Goal: Task Accomplishment & Management: Complete application form

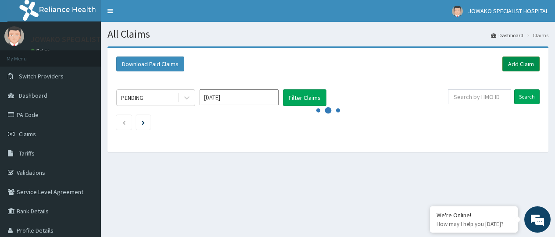
click at [522, 61] on link "Add Claim" at bounding box center [521, 64] width 37 height 15
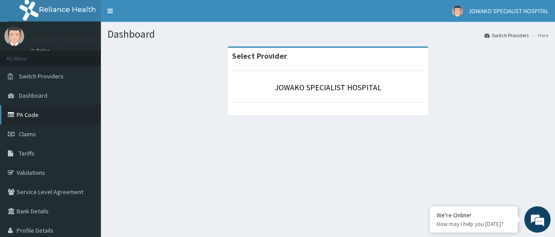
click at [25, 114] on link "PA Code" at bounding box center [50, 114] width 101 height 19
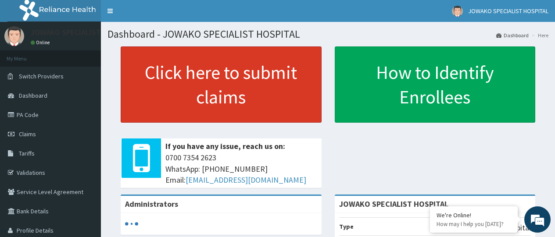
click at [188, 79] on link "Click here to submit claims" at bounding box center [221, 85] width 201 height 76
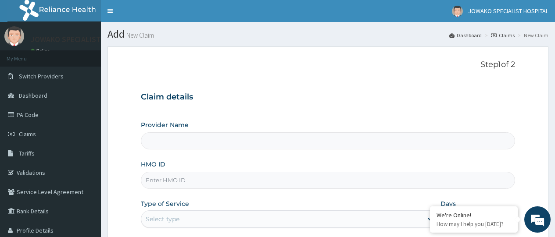
type input "JOWAKO SPECIALIST HOSPITAL"
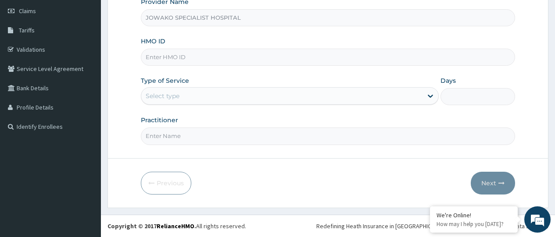
click at [182, 58] on input "HMO ID" at bounding box center [328, 57] width 374 height 17
type input "n"
type input "NBC/10730/B"
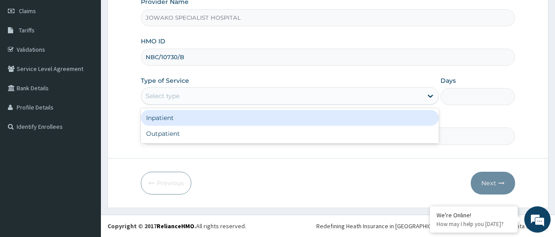
click at [206, 101] on div "Select type" at bounding box center [281, 96] width 281 height 14
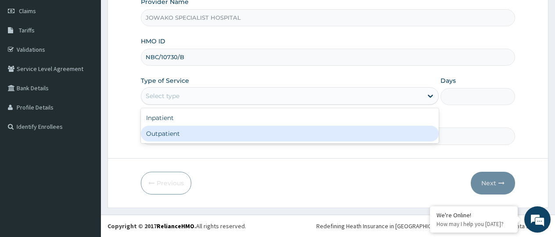
click at [173, 134] on div "Outpatient" at bounding box center [290, 134] width 298 height 16
type input "1"
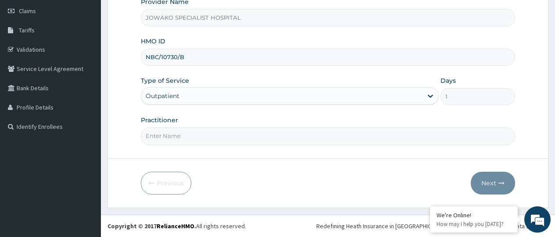
click at [192, 140] on input "Practitioner" at bounding box center [328, 136] width 374 height 17
type input "DR ADESHOLA A."
click at [488, 182] on button "Next" at bounding box center [493, 183] width 44 height 23
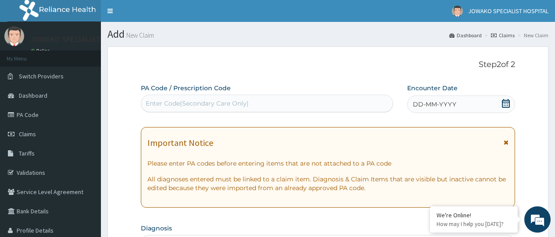
click at [187, 104] on div "Enter Code(Secondary Care Only)" at bounding box center [197, 103] width 103 height 9
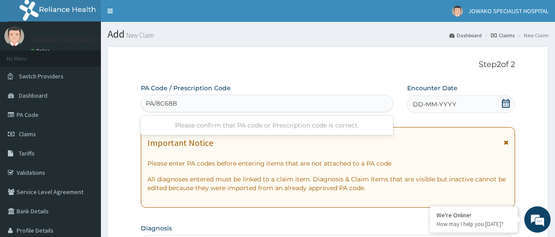
type input "PA/8C68B7"
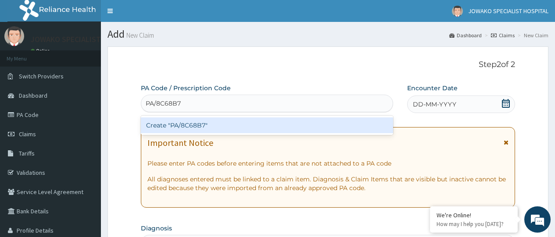
click at [188, 123] on div "Create "PA/8C68B7"" at bounding box center [267, 126] width 252 height 16
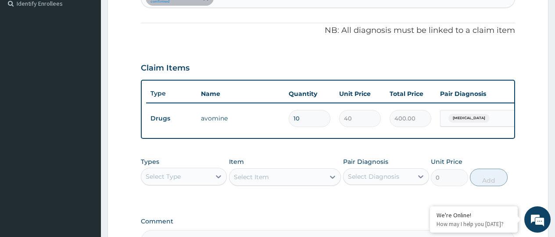
scroll to position [291, 0]
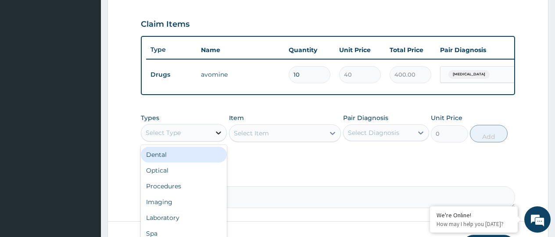
click at [217, 137] on icon at bounding box center [218, 133] width 9 height 9
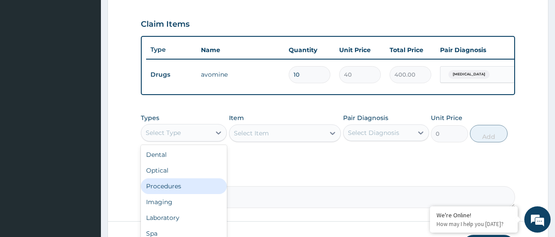
click at [162, 194] on div "Procedures" at bounding box center [184, 187] width 86 height 16
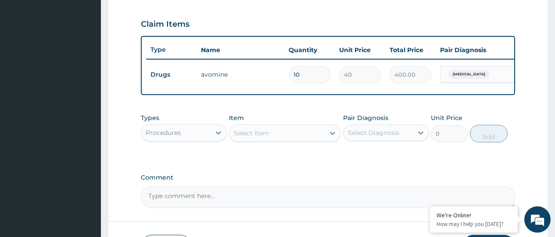
click at [260, 136] on div "Select Item" at bounding box center [251, 133] width 35 height 9
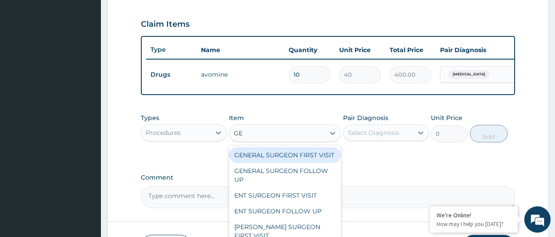
type input "GEN"
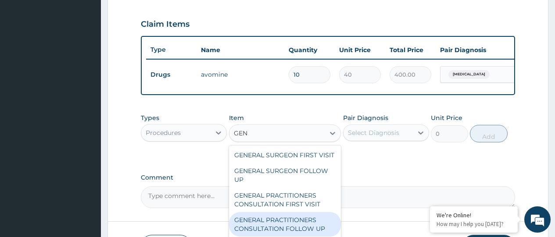
click at [282, 234] on div "GENERAL PRACTITIONERS CONSULTATION FOLLOW UP" at bounding box center [285, 224] width 112 height 25
type input "1000"
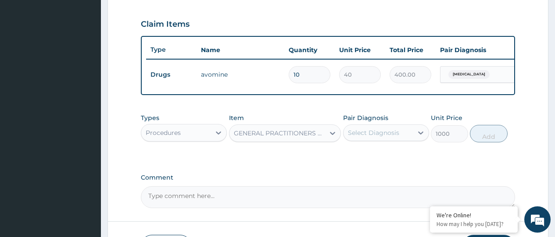
click at [380, 137] on div "Select Diagnosis" at bounding box center [373, 133] width 51 height 9
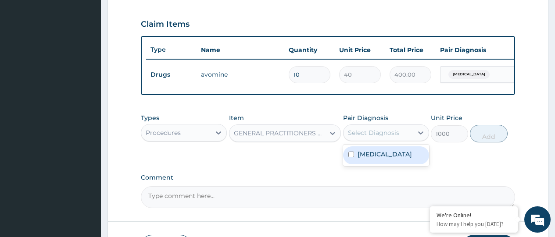
click at [350, 158] on input "checkbox" at bounding box center [352, 155] width 6 height 6
checkbox input "true"
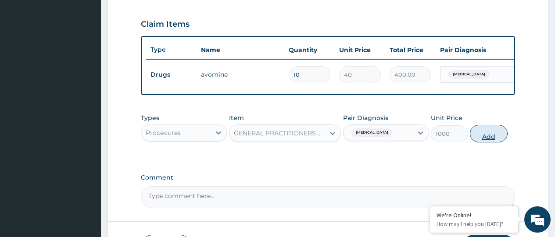
click at [494, 142] on button "Add" at bounding box center [488, 134] width 37 height 18
type input "0"
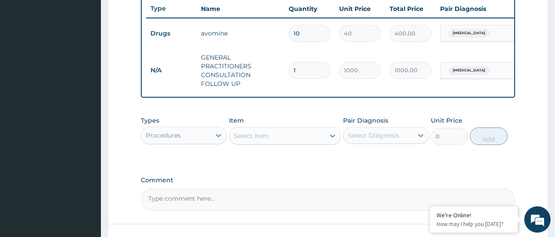
scroll to position [404, 0]
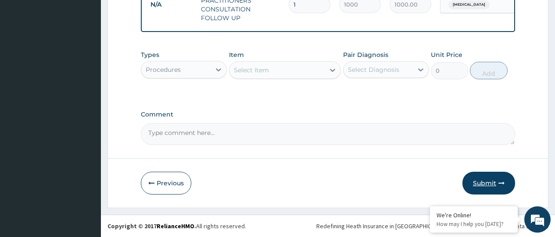
click at [483, 182] on button "Submit" at bounding box center [489, 183] width 53 height 23
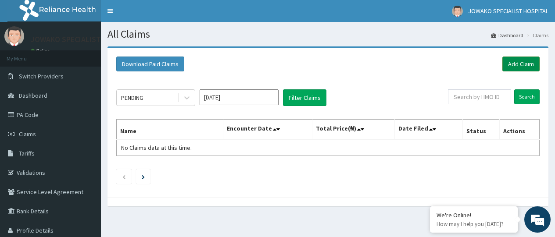
click at [519, 62] on link "Add Claim" at bounding box center [521, 64] width 37 height 15
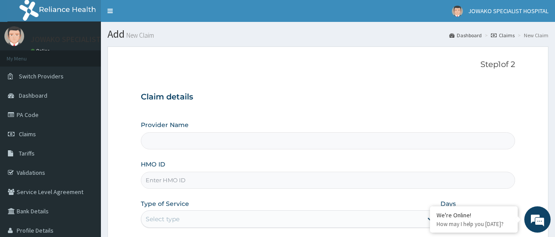
type input "JOWAKO SPECIALIST HOSPITAL"
click at [193, 182] on input "HMO ID" at bounding box center [328, 180] width 374 height 17
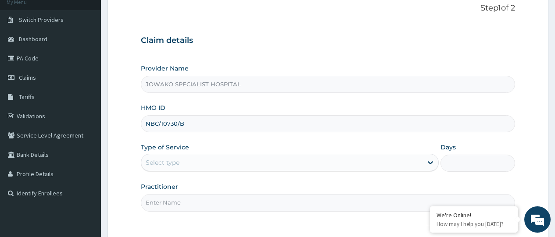
scroll to position [123, 0]
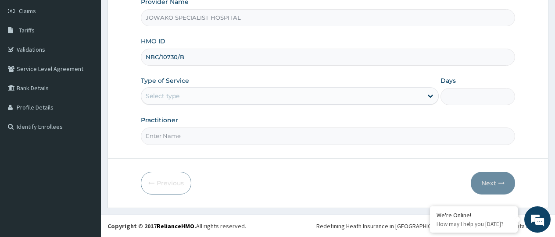
type input "NBC/10730/B"
click at [202, 97] on div "Select type" at bounding box center [281, 96] width 281 height 14
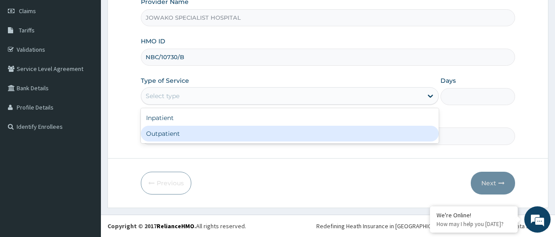
click at [183, 133] on div "Outpatient" at bounding box center [290, 134] width 298 height 16
type input "1"
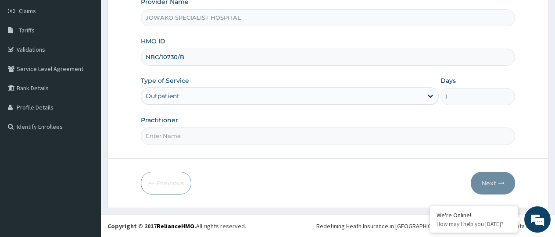
click at [184, 137] on input "Practitioner" at bounding box center [328, 136] width 374 height 17
type input "DR ADESHOLA A."
click at [479, 180] on button "Next" at bounding box center [493, 183] width 44 height 23
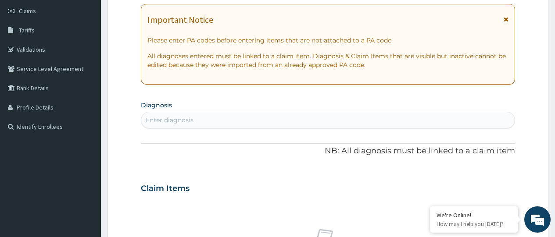
scroll to position [0, 0]
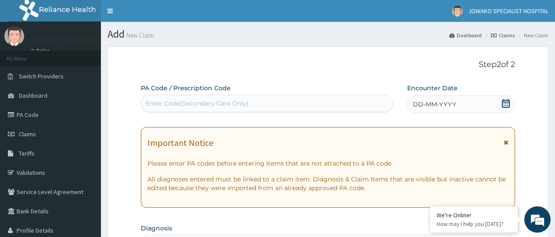
click at [223, 105] on div "Enter Code(Secondary Care Only)" at bounding box center [197, 103] width 103 height 9
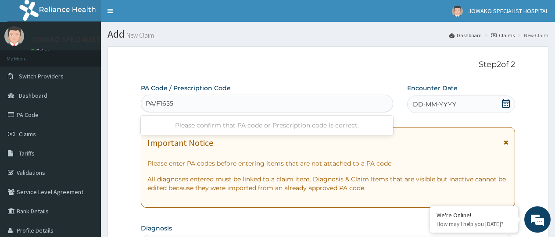
type input "PA/F16554"
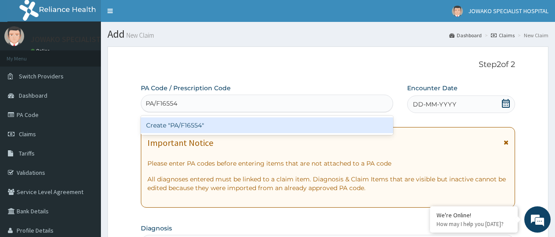
click at [212, 126] on div "Create "PA/F16554"" at bounding box center [267, 126] width 252 height 16
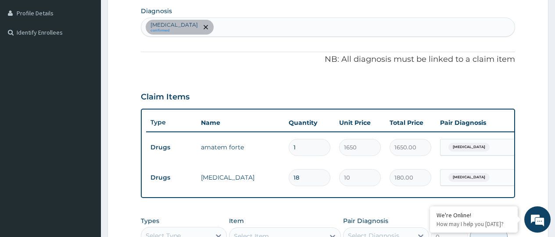
scroll to position [189, 0]
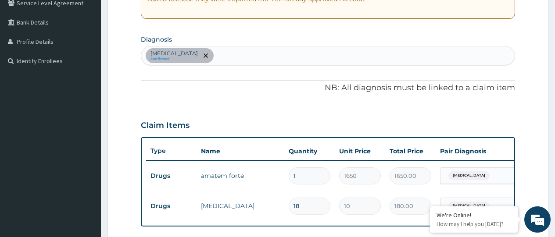
click at [235, 58] on div "Malaria confirmed" at bounding box center [328, 56] width 374 height 18
type input "RESP"
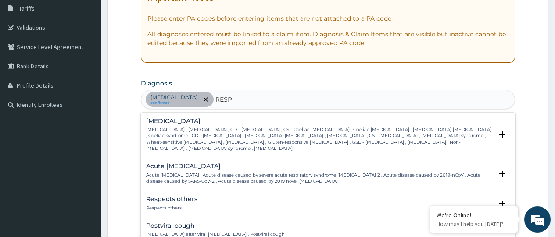
scroll to position [263, 0]
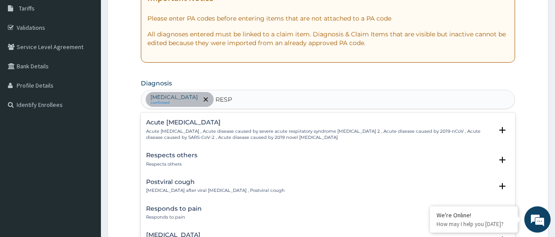
click at [194, 179] on h4 "Postviral cough" at bounding box center [215, 182] width 139 height 7
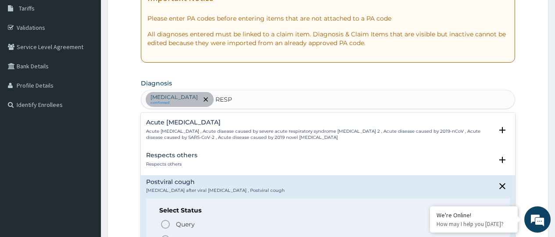
scroll to position [307, 0]
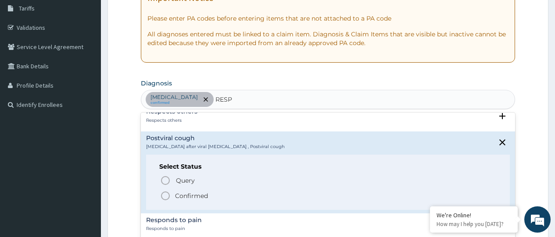
click at [168, 191] on icon "status option filled" at bounding box center [165, 196] width 11 height 11
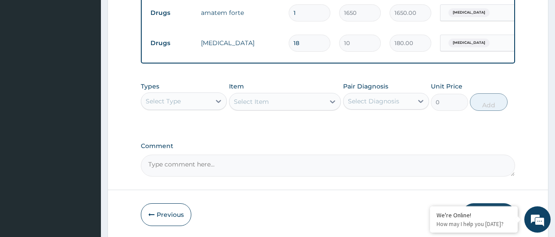
scroll to position [365, 0]
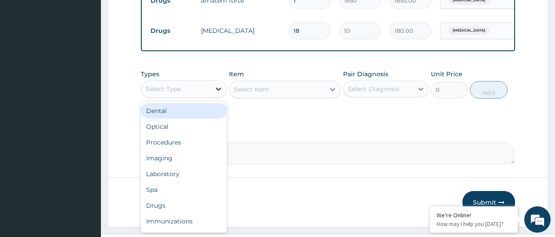
click at [219, 91] on icon at bounding box center [218, 89] width 5 height 3
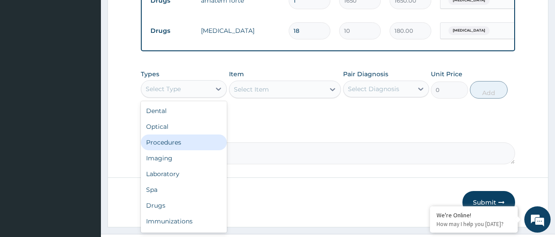
click at [173, 151] on div "Procedures" at bounding box center [184, 143] width 86 height 16
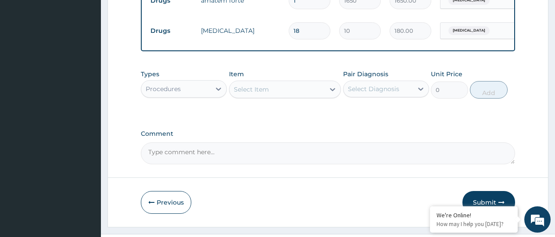
click at [271, 97] on div "Select Item" at bounding box center [278, 90] width 96 height 14
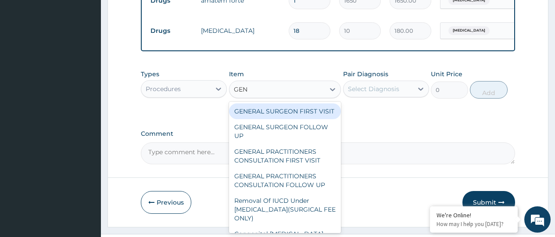
type input "GENE"
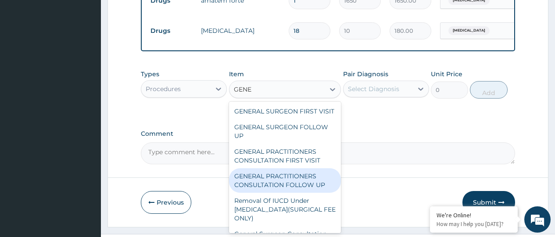
click at [280, 193] on div "GENERAL PRACTITIONERS CONSULTATION FOLLOW UP" at bounding box center [285, 181] width 112 height 25
type input "1000"
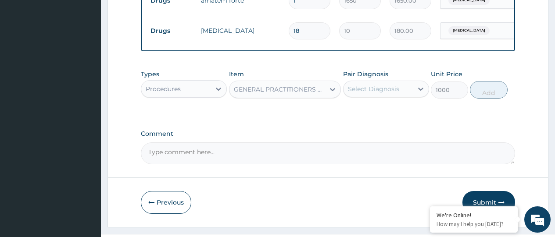
click at [389, 96] on div "Select Diagnosis" at bounding box center [378, 89] width 69 height 14
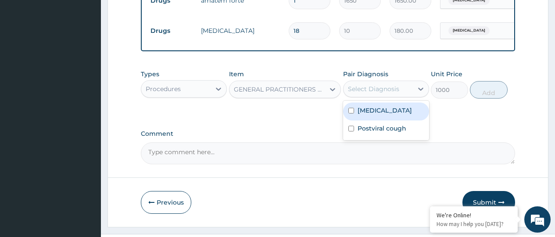
click at [351, 114] on input "checkbox" at bounding box center [352, 111] width 6 height 6
checkbox input "true"
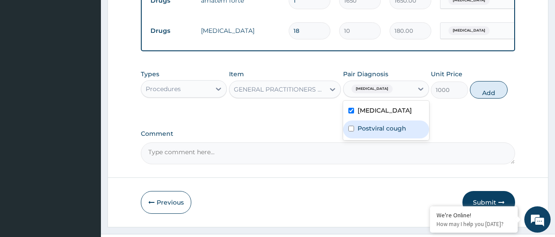
click at [349, 132] on input "checkbox" at bounding box center [352, 129] width 6 height 6
checkbox input "true"
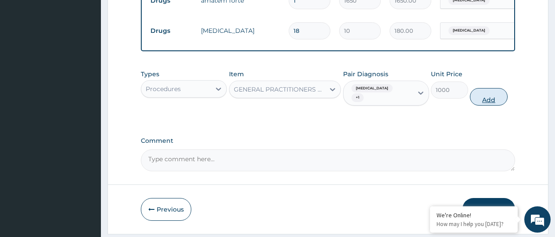
click at [478, 97] on button "Add" at bounding box center [488, 97] width 37 height 18
type input "0"
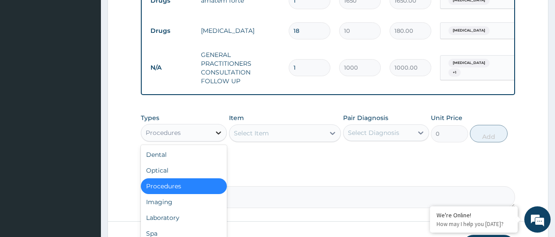
click at [216, 137] on icon at bounding box center [218, 133] width 9 height 9
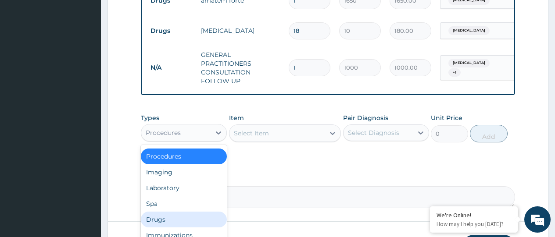
click at [165, 224] on div "Drugs" at bounding box center [184, 220] width 86 height 16
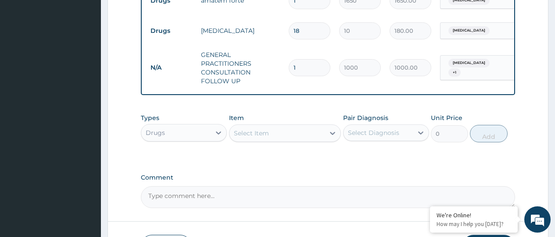
click at [266, 137] on div "Select Item" at bounding box center [251, 133] width 35 height 9
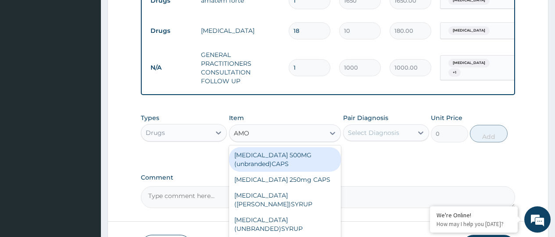
type input "AMOX"
click at [271, 163] on div "[MEDICAL_DATA] 500MG (unbranded)CAPS" at bounding box center [285, 159] width 112 height 25
type input "40"
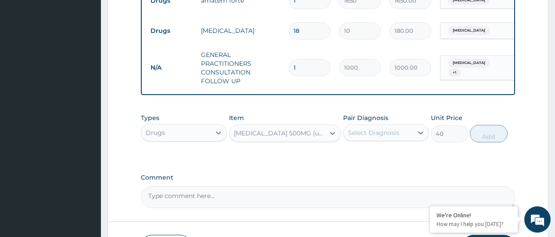
click at [366, 135] on div "Select Diagnosis" at bounding box center [373, 133] width 51 height 9
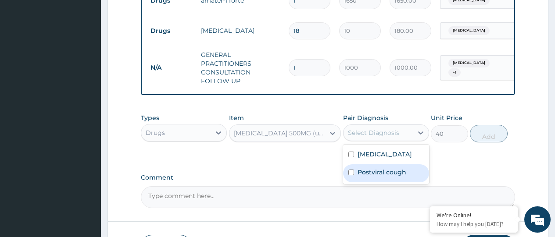
click at [350, 176] on input "checkbox" at bounding box center [352, 173] width 6 height 6
checkbox input "true"
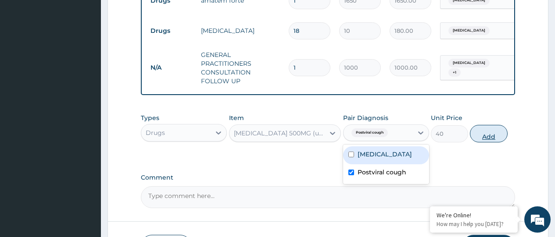
click at [498, 142] on button "Add" at bounding box center [488, 134] width 37 height 18
type input "0"
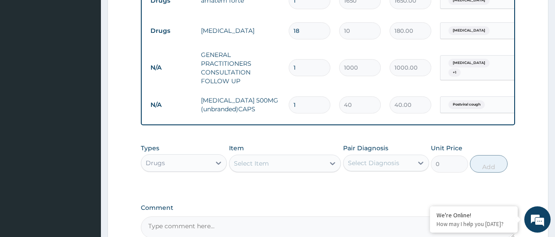
type input "15"
type input "600.00"
type input "15"
click at [250, 168] on div "Select Item" at bounding box center [251, 163] width 35 height 9
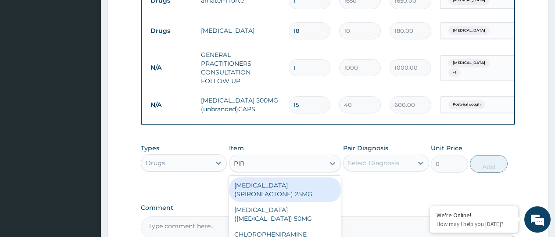
type input "PIRI"
click at [322, 202] on div "CHLOROPHENIRAMINE (PIRITON)" at bounding box center [285, 190] width 112 height 25
type input "20"
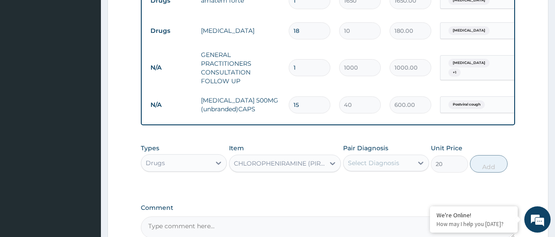
click at [382, 168] on div "Select Diagnosis" at bounding box center [373, 163] width 51 height 9
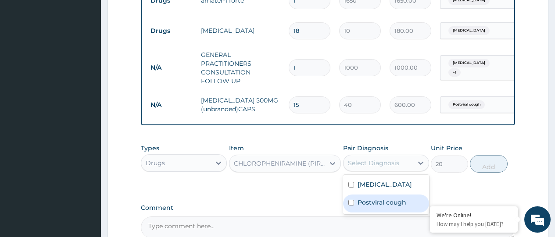
click at [351, 206] on input "checkbox" at bounding box center [352, 203] width 6 height 6
checkbox input "true"
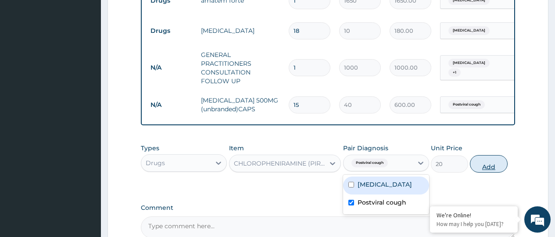
click at [485, 170] on button "Add" at bounding box center [488, 164] width 37 height 18
type input "0"
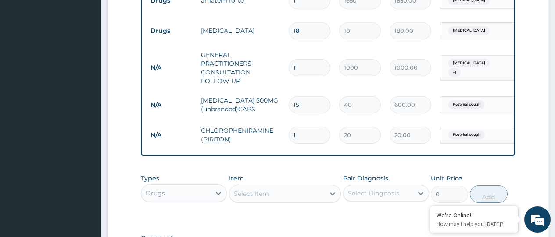
type input "10"
type input "200.00"
type input "10"
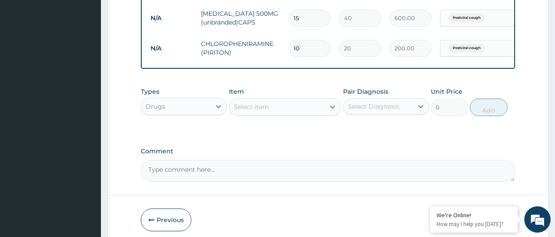
scroll to position [495, 0]
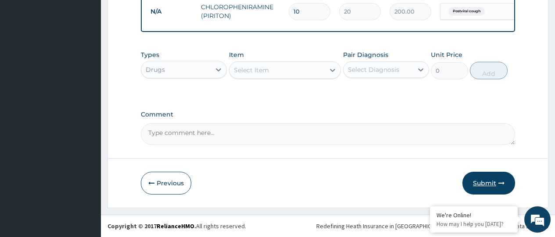
click at [481, 181] on button "Submit" at bounding box center [489, 183] width 53 height 23
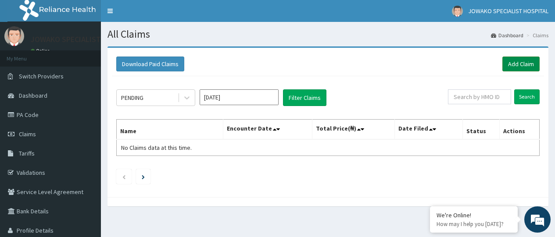
click at [519, 62] on link "Add Claim" at bounding box center [521, 64] width 37 height 15
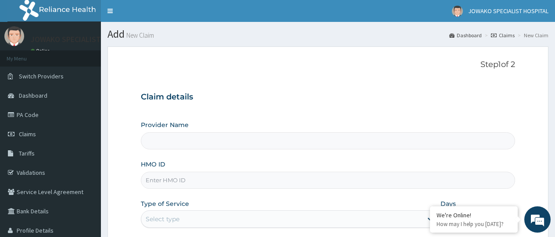
type input "JOWAKO SPECIALIST HOSPITAL"
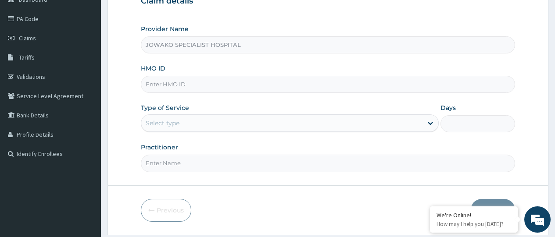
scroll to position [123, 0]
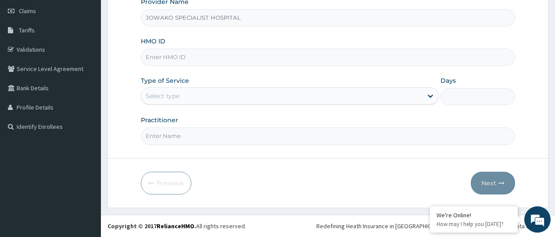
click at [200, 60] on input "HMO ID" at bounding box center [328, 57] width 374 height 17
type input "HLP/10041/A"
click at [207, 97] on div "Select type" at bounding box center [281, 96] width 281 height 14
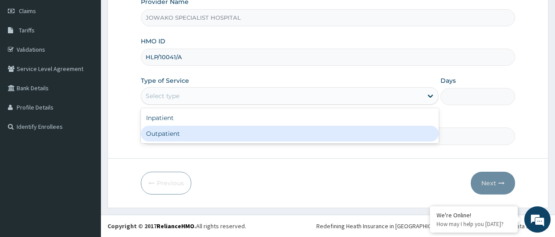
click at [180, 132] on div "Outpatient" at bounding box center [290, 134] width 298 height 16
type input "1"
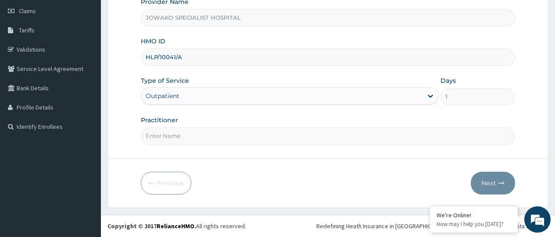
click at [180, 133] on input "Practitioner" at bounding box center [328, 136] width 374 height 17
type input "DR.GEORGE KENNETH"
click at [482, 184] on button "Next" at bounding box center [493, 183] width 44 height 23
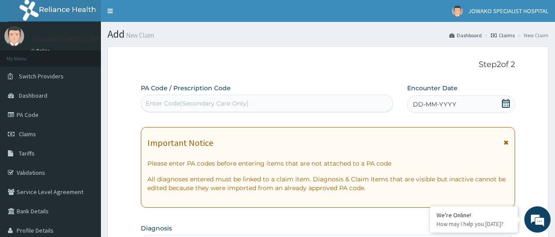
click at [504, 104] on icon at bounding box center [506, 103] width 8 height 9
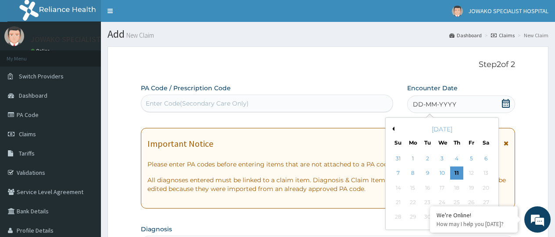
click at [395, 129] on div "September 2025" at bounding box center [442, 129] width 106 height 9
click at [395, 128] on div "September 2025" at bounding box center [442, 129] width 106 height 9
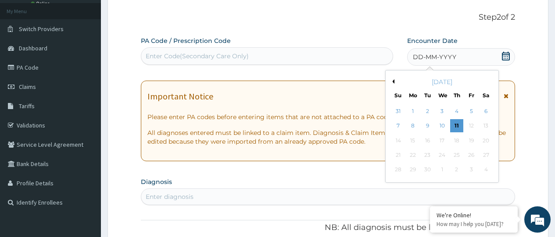
scroll to position [88, 0]
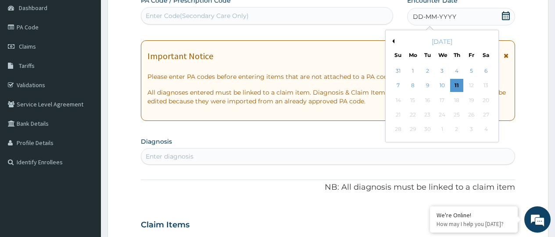
click at [395, 41] on div "September 2025" at bounding box center [442, 41] width 106 height 9
click at [394, 40] on button "Previous Month" at bounding box center [392, 41] width 4 height 4
click at [442, 86] on div "6" at bounding box center [441, 85] width 13 height 13
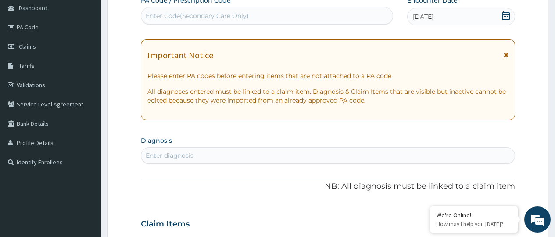
scroll to position [176, 0]
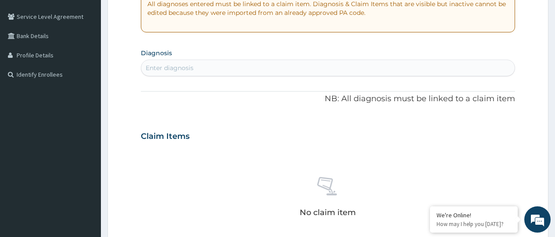
click at [190, 69] on div "Enter diagnosis" at bounding box center [170, 68] width 48 height 9
type input "MALA"
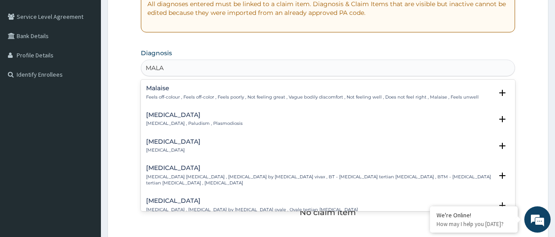
click at [174, 119] on div "Malaria Malaria , Paludism , Plasmodiosis" at bounding box center [194, 119] width 97 height 15
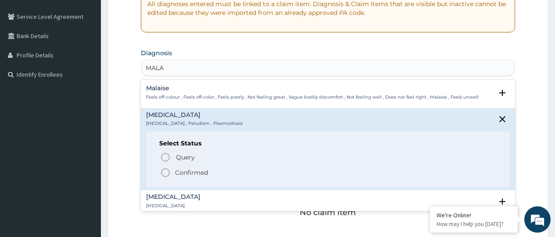
click at [164, 171] on icon "status option filled" at bounding box center [165, 173] width 11 height 11
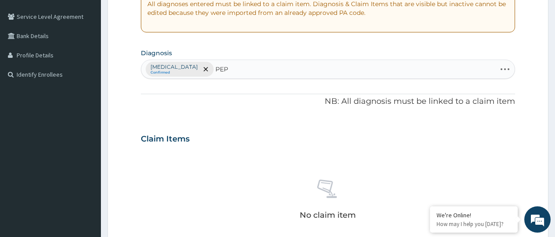
type input "PEPT"
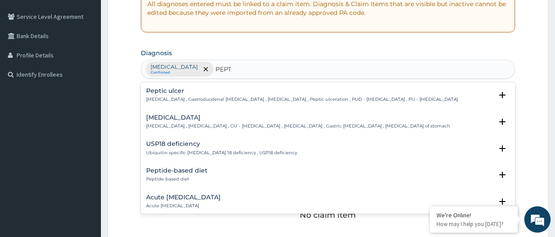
click at [178, 198] on h4 "Acute peptic ulcer" at bounding box center [183, 197] width 75 height 7
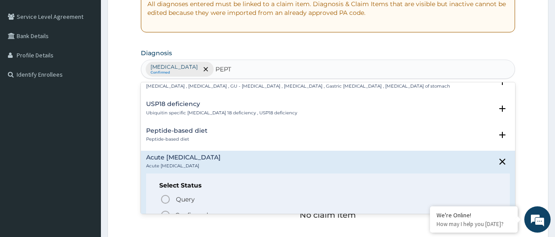
scroll to position [88, 0]
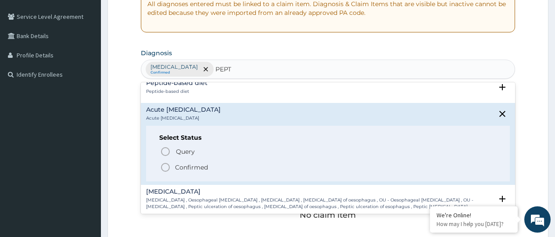
click at [166, 168] on icon "status option filled" at bounding box center [165, 167] width 11 height 11
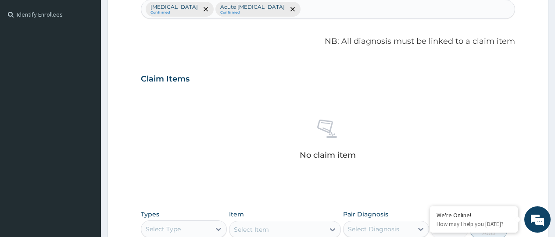
scroll to position [351, 0]
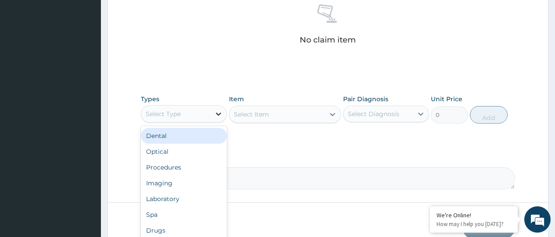
click at [219, 114] on icon at bounding box center [218, 114] width 5 height 3
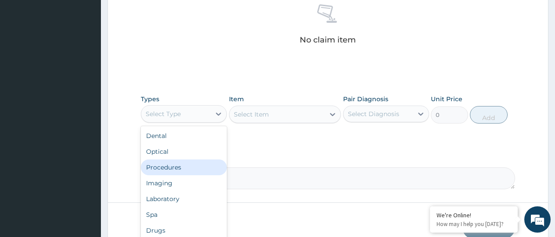
click at [166, 170] on div "Procedures" at bounding box center [184, 168] width 86 height 16
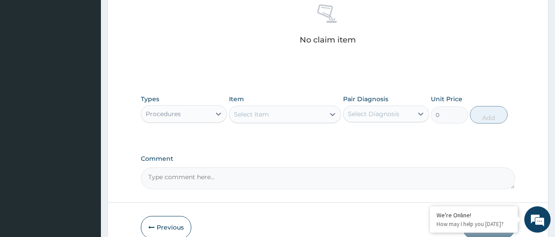
click at [266, 118] on div "Select Item" at bounding box center [251, 114] width 35 height 9
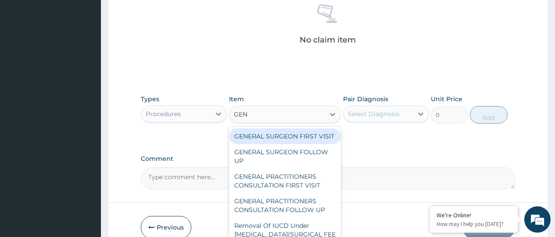
type input "GENE"
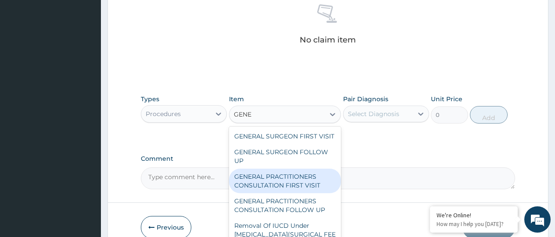
click at [292, 188] on div "GENERAL PRACTITIONERS CONSULTATION FIRST VISIT" at bounding box center [285, 181] width 112 height 25
type input "2000"
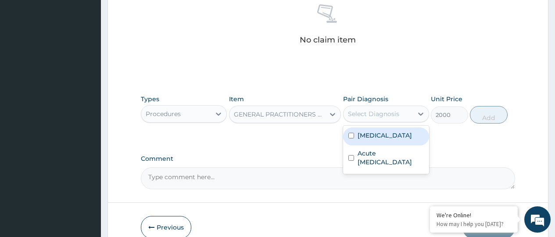
click at [387, 115] on div "Select Diagnosis" at bounding box center [373, 114] width 51 height 9
click at [352, 138] on input "checkbox" at bounding box center [352, 136] width 6 height 6
checkbox input "true"
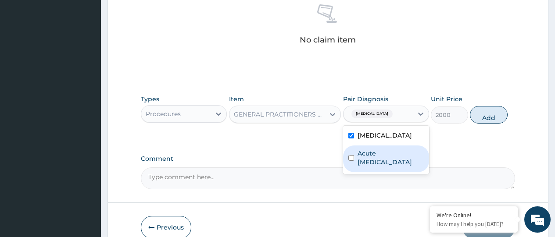
click at [352, 155] on input "checkbox" at bounding box center [352, 158] width 6 height 6
checkbox input "true"
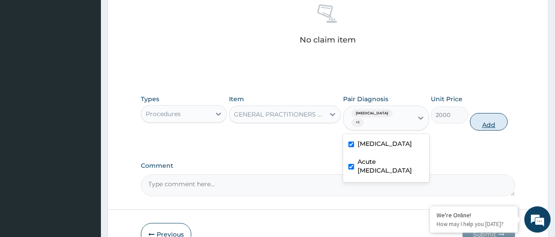
click at [484, 116] on button "Add" at bounding box center [488, 122] width 37 height 18
type input "0"
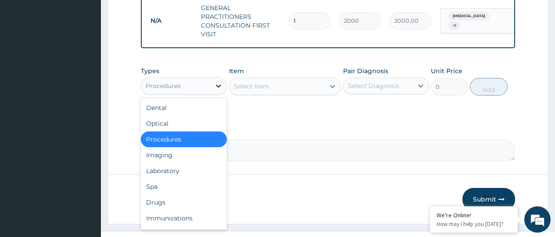
click at [219, 88] on icon at bounding box center [218, 86] width 5 height 3
click at [162, 211] on div "Drugs" at bounding box center [184, 203] width 86 height 16
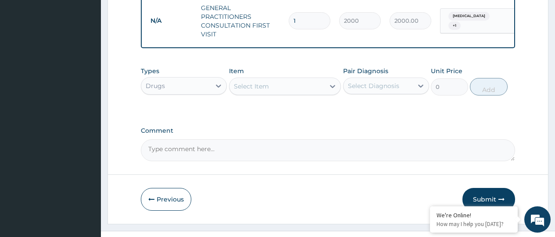
click at [265, 91] on div "Select Item" at bounding box center [251, 86] width 35 height 9
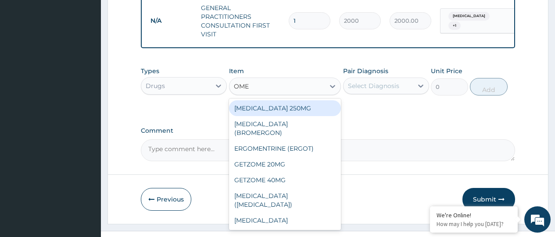
type input "OMEP"
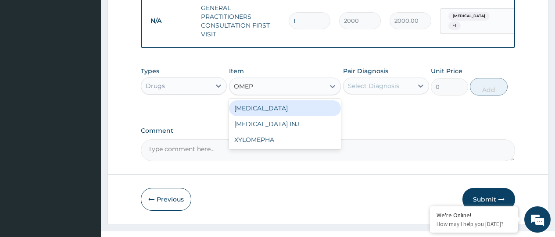
click at [269, 116] on div "OMEPRAZOLE" at bounding box center [285, 109] width 112 height 16
type input "100"
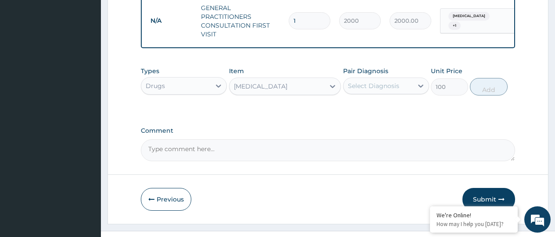
click at [369, 90] on div "Select Diagnosis" at bounding box center [373, 86] width 51 height 9
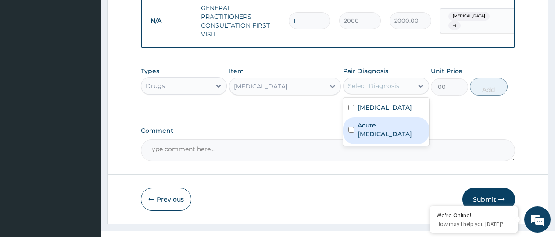
click at [351, 133] on input "checkbox" at bounding box center [352, 130] width 6 height 6
checkbox input "true"
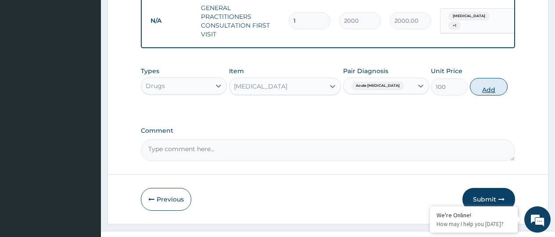
click at [483, 94] on button "Add" at bounding box center [488, 87] width 37 height 18
type input "0"
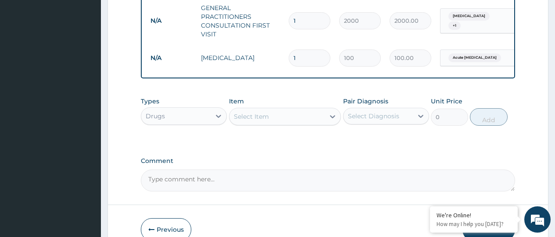
type input "10"
type input "1000.00"
type input "10"
click at [257, 121] on div "Select Item" at bounding box center [251, 116] width 35 height 9
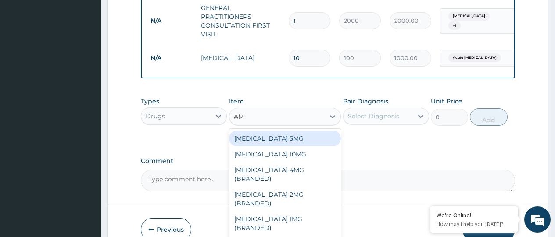
type input "AMA"
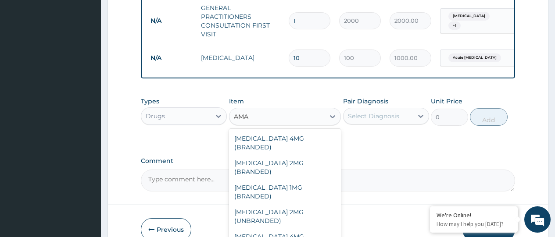
type input "1650"
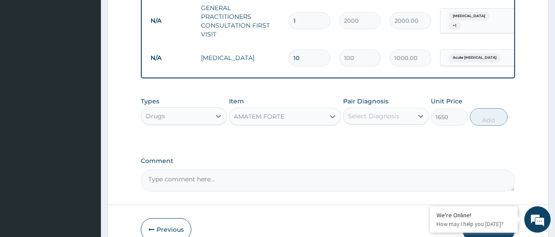
click at [389, 121] on div "Select Diagnosis" at bounding box center [373, 116] width 51 height 9
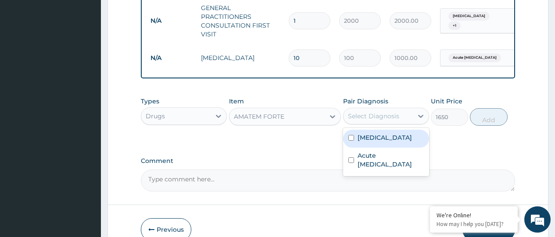
click at [352, 141] on input "checkbox" at bounding box center [352, 138] width 6 height 6
checkbox input "true"
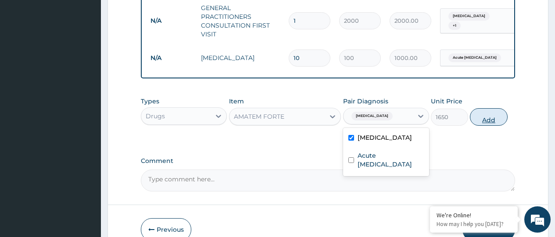
click at [481, 126] on button "Add" at bounding box center [488, 117] width 37 height 18
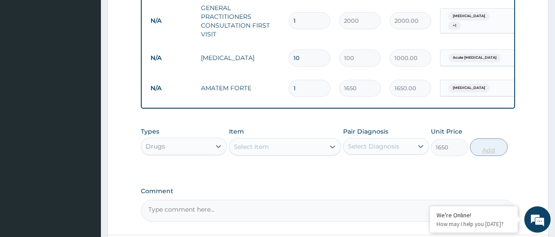
type input "0"
click at [357, 151] on div "Select Diagnosis" at bounding box center [373, 146] width 51 height 9
type input "P"
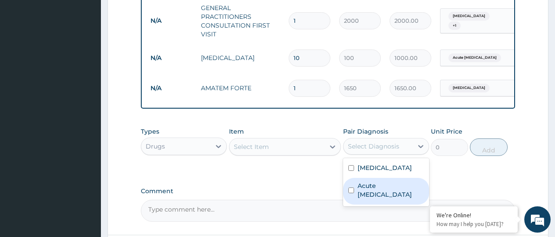
click at [259, 151] on div "Select Item" at bounding box center [251, 147] width 35 height 9
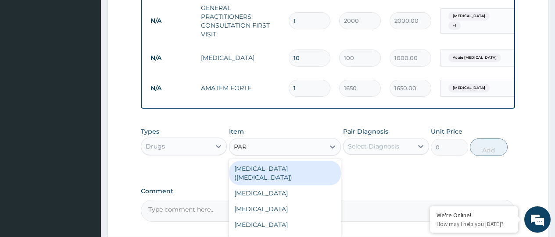
type input "PARA"
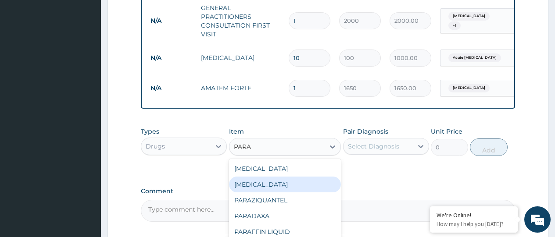
click at [271, 193] on div "PARACETAMOL" at bounding box center [285, 185] width 112 height 16
type input "10"
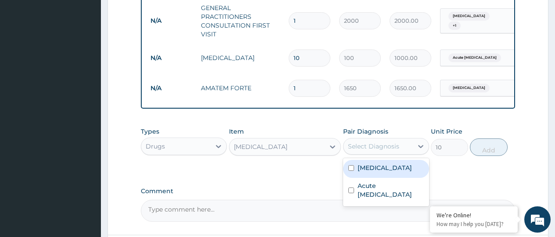
click at [380, 151] on div "Select Diagnosis" at bounding box center [373, 146] width 51 height 9
click at [353, 171] on input "checkbox" at bounding box center [352, 168] width 6 height 6
checkbox input "true"
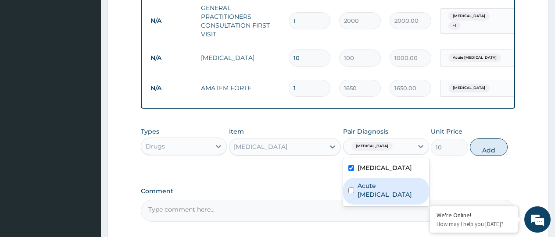
click at [352, 191] on input "checkbox" at bounding box center [352, 191] width 6 height 6
checkbox input "true"
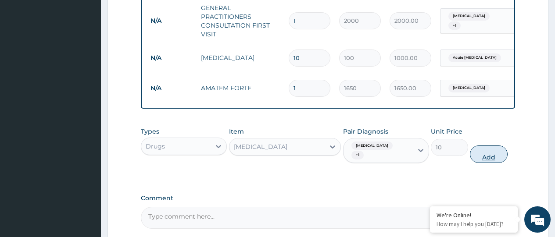
click at [483, 156] on button "Add" at bounding box center [488, 155] width 37 height 18
type input "0"
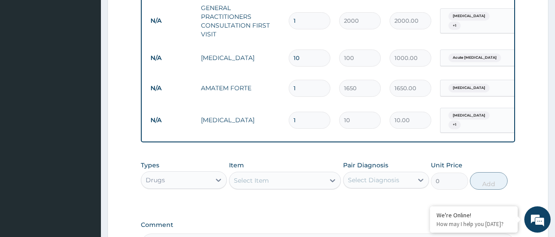
type input "18"
type input "180.00"
type input "18"
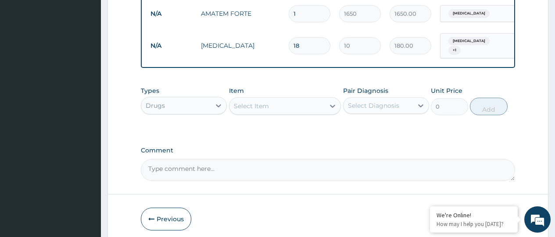
scroll to position [465, 0]
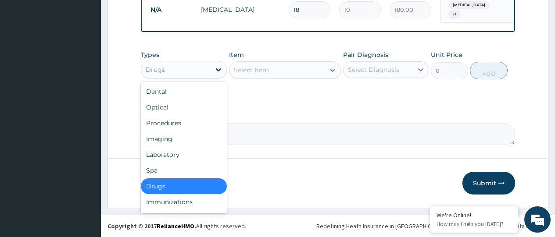
click at [218, 70] on icon at bounding box center [218, 69] width 5 height 3
click at [170, 157] on div "Laboratory" at bounding box center [184, 155] width 86 height 16
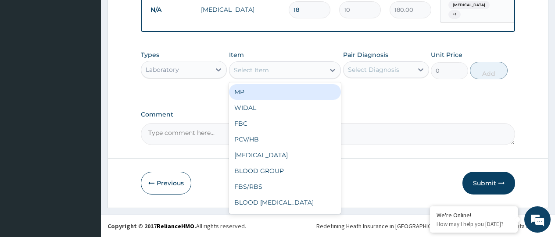
click at [286, 71] on div "Select Item" at bounding box center [278, 70] width 96 height 14
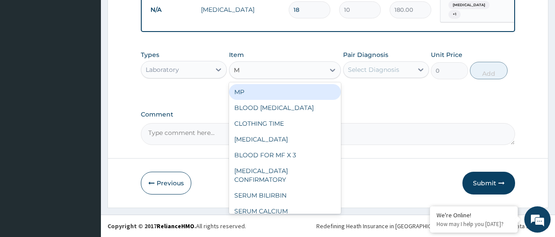
type input "MA"
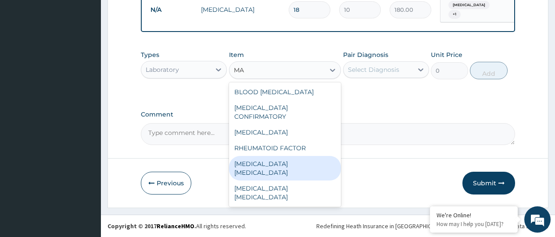
click at [293, 157] on div "MALARIA PARASITE" at bounding box center [285, 168] width 112 height 25
type input "2500"
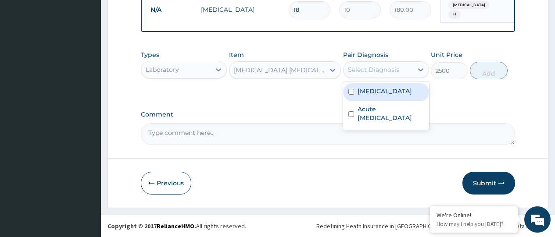
click at [366, 69] on div "Select Diagnosis" at bounding box center [373, 69] width 51 height 9
click at [350, 89] on input "checkbox" at bounding box center [352, 92] width 6 height 6
checkbox input "true"
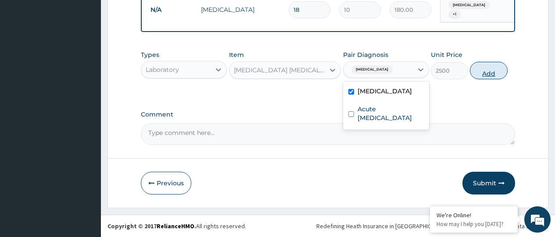
click at [497, 70] on button "Add" at bounding box center [488, 71] width 37 height 18
type input "0"
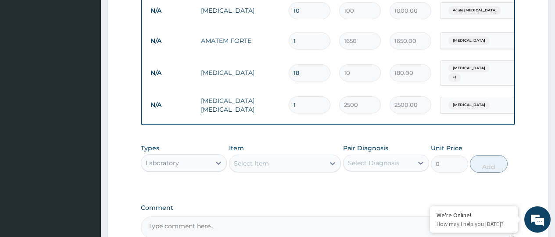
scroll to position [495, 0]
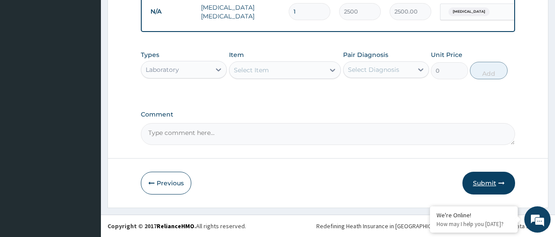
click at [487, 179] on button "Submit" at bounding box center [489, 183] width 53 height 23
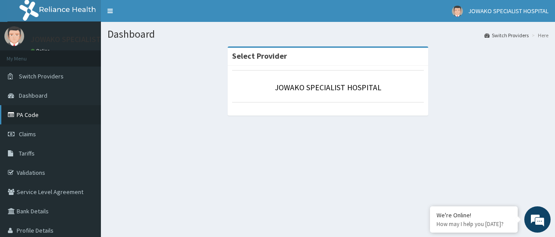
click at [29, 114] on link "PA Code" at bounding box center [50, 114] width 101 height 19
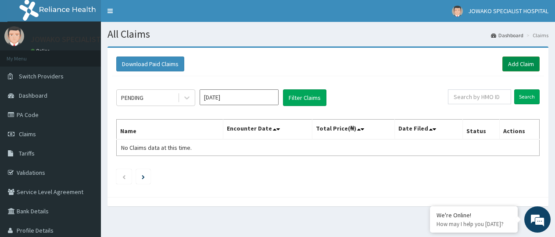
click at [528, 65] on link "Add Claim" at bounding box center [521, 64] width 37 height 15
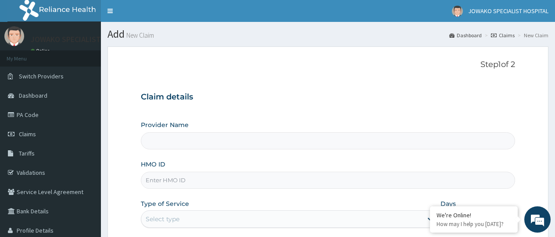
type input "JOWAKO SPECIALIST HOSPITAL"
click at [199, 181] on input "HMO ID" at bounding box center [328, 180] width 374 height 17
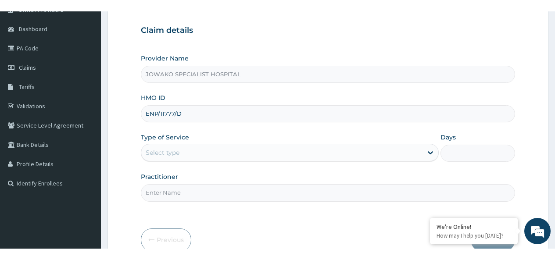
scroll to position [123, 0]
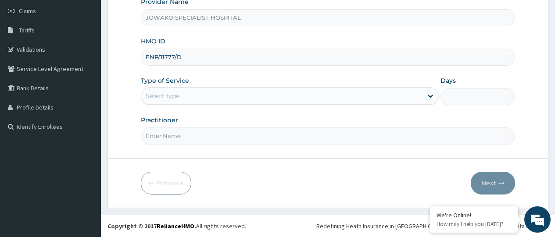
type input "ENP/11777/D"
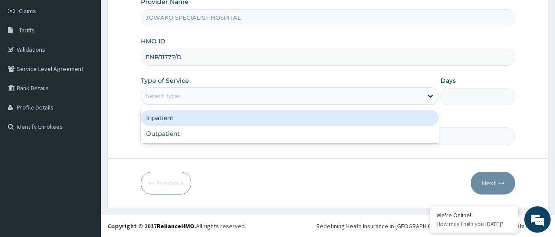
click at [186, 98] on div "Select type" at bounding box center [281, 96] width 281 height 14
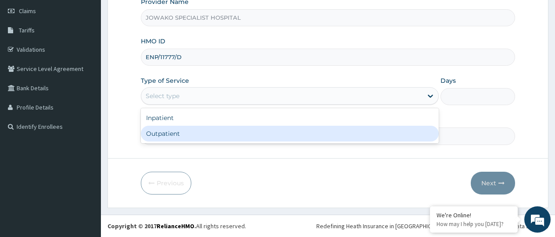
click at [170, 132] on div "Outpatient" at bounding box center [290, 134] width 298 height 16
type input "1"
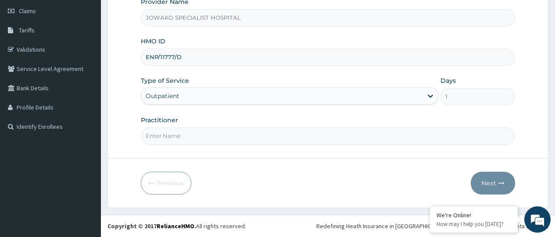
click at [201, 138] on input "Practitioner" at bounding box center [328, 136] width 374 height 17
type input "DR ADESHOLA A."
click at [489, 183] on button "Next" at bounding box center [493, 183] width 44 height 23
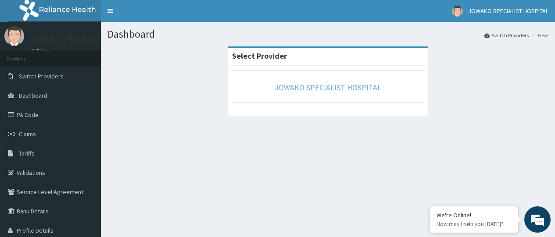
click at [312, 90] on link "JOWAKO SPECIALIST HOSPITAL" at bounding box center [328, 88] width 107 height 10
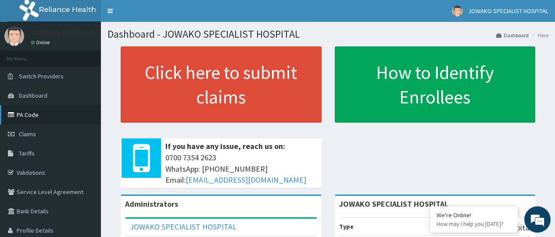
click at [26, 114] on link "PA Code" at bounding box center [50, 114] width 101 height 19
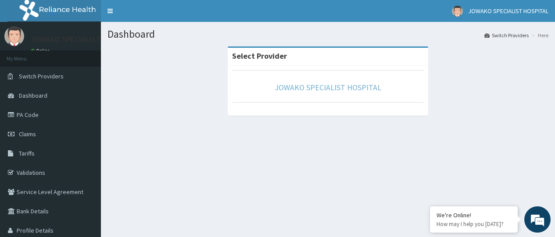
click at [299, 87] on link "JOWAKO SPECIALIST HOSPITAL" at bounding box center [328, 88] width 107 height 10
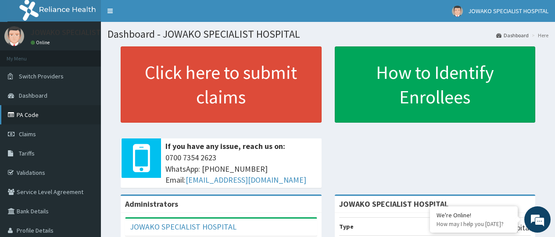
click at [29, 116] on link "PA Code" at bounding box center [50, 114] width 101 height 19
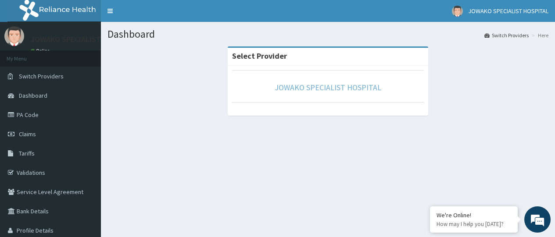
click at [318, 88] on link "JOWAKO SPECIALIST HOSPITAL" at bounding box center [328, 88] width 107 height 10
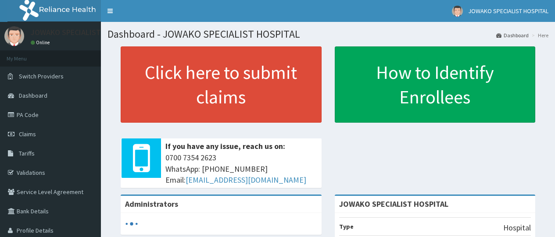
click at [24, 117] on link "PA Code" at bounding box center [50, 114] width 101 height 19
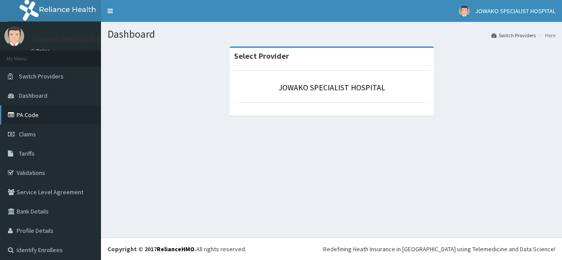
click at [23, 115] on link "PA Code" at bounding box center [50, 114] width 101 height 19
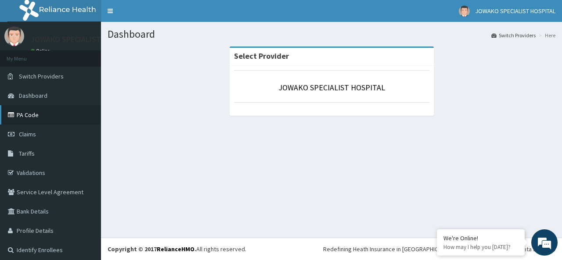
click at [25, 114] on link "PA Code" at bounding box center [50, 114] width 101 height 19
click at [20, 116] on link "PA Code" at bounding box center [50, 114] width 101 height 19
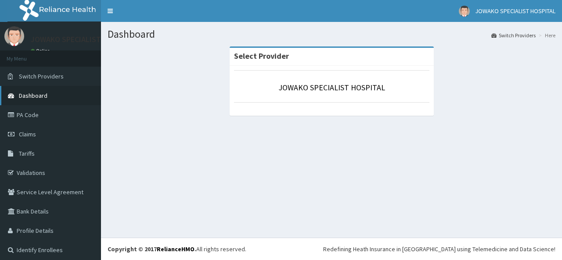
click at [35, 95] on span "Dashboard" at bounding box center [33, 96] width 29 height 8
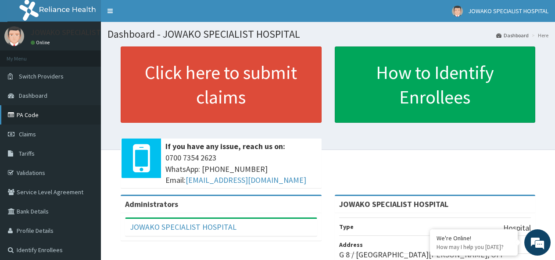
click at [36, 114] on link "PA Code" at bounding box center [50, 114] width 101 height 19
